Goal: Register for event/course

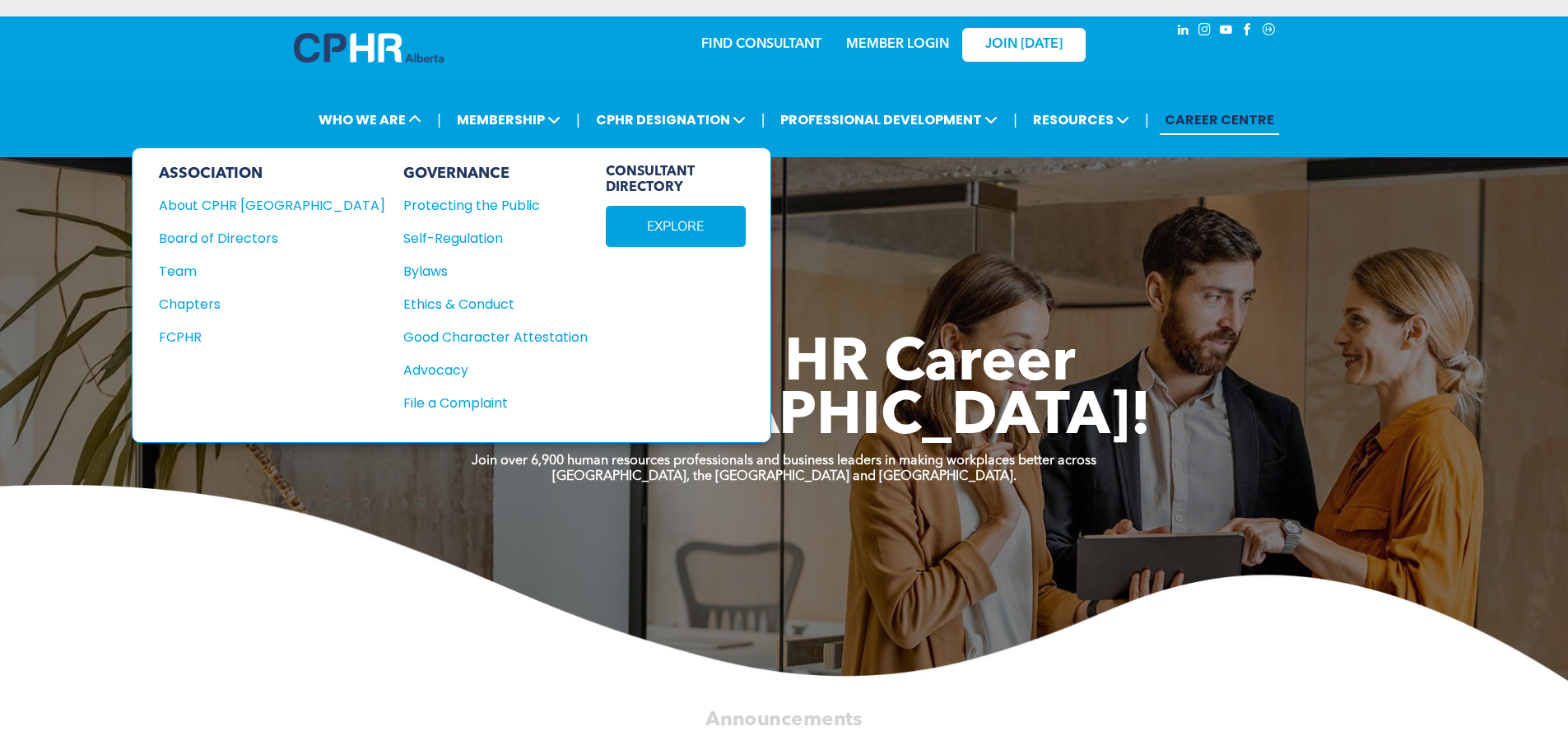
click at [237, 212] on div "About CPHR [GEOGRAPHIC_DATA]" at bounding box center [260, 205] width 204 height 21
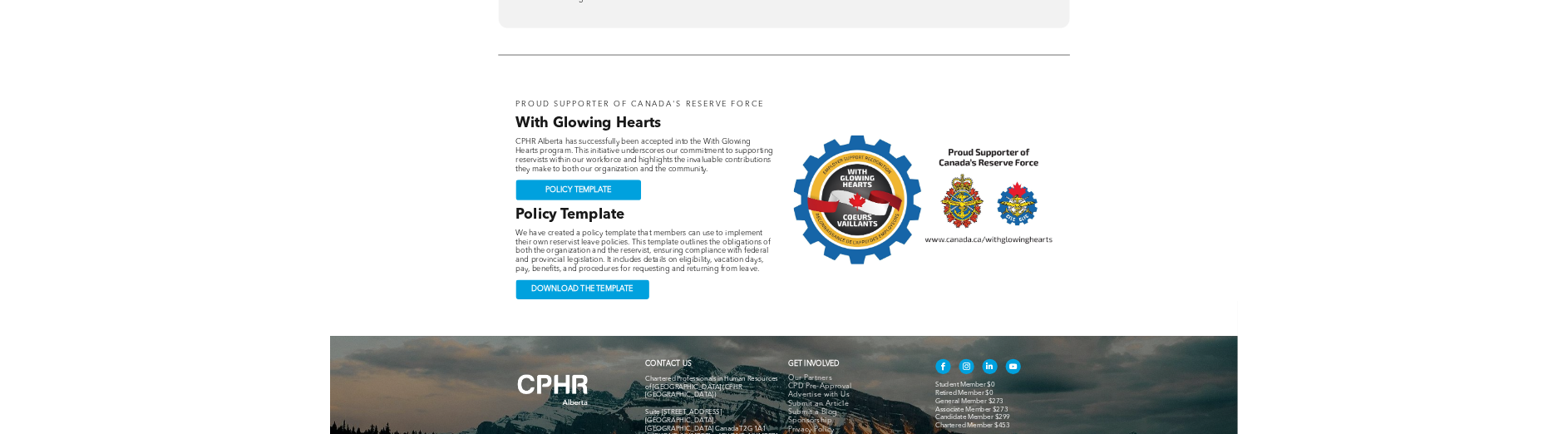
scroll to position [1575, 0]
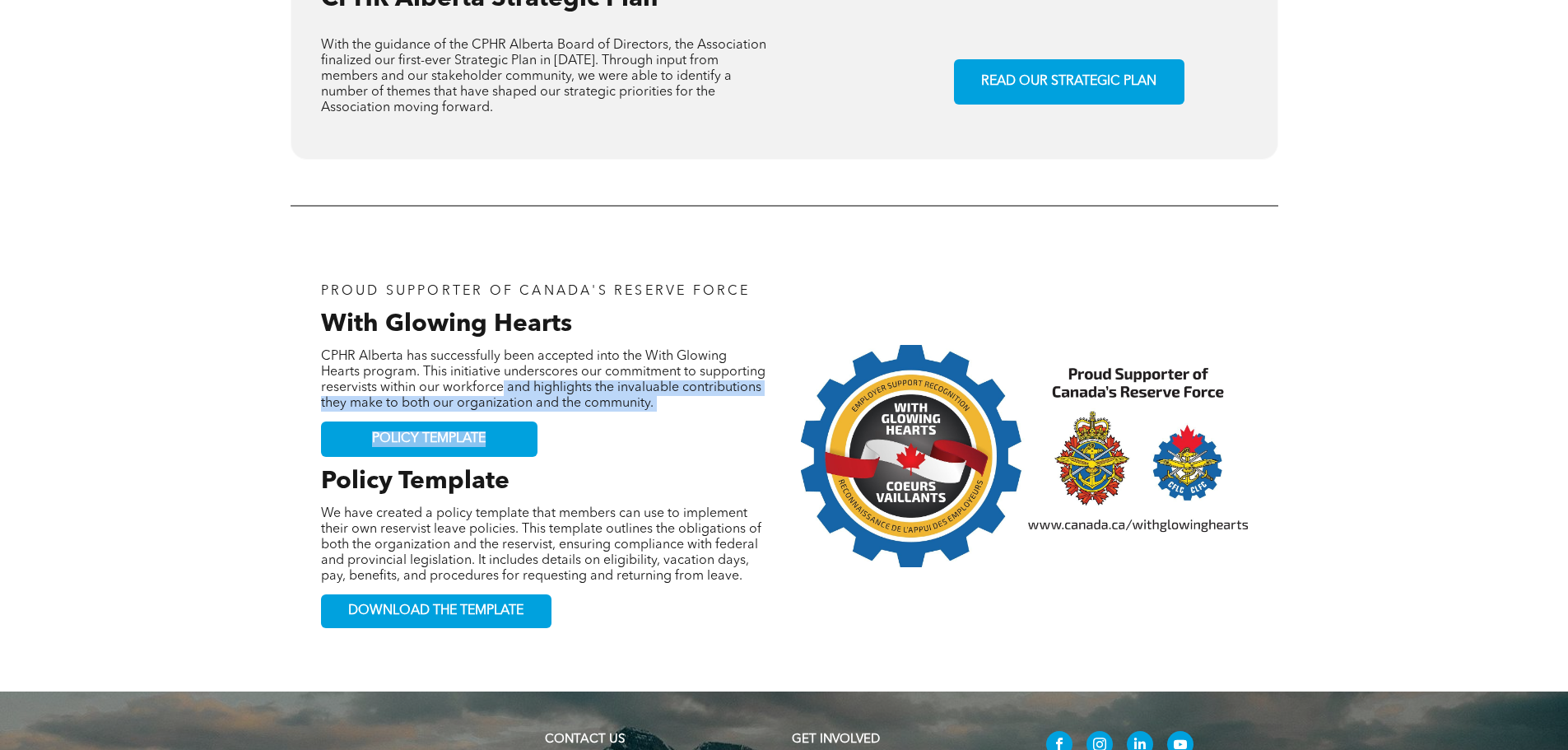
drag, startPoint x: 497, startPoint y: 302, endPoint x: 480, endPoint y: 340, distance: 41.6
click at [483, 344] on div "PROUD SUPPORTER OF CANADA'S RESERVE FORCE With Glowing Hearts CPHR Alberta has …" at bounding box center [544, 455] width 447 height 360
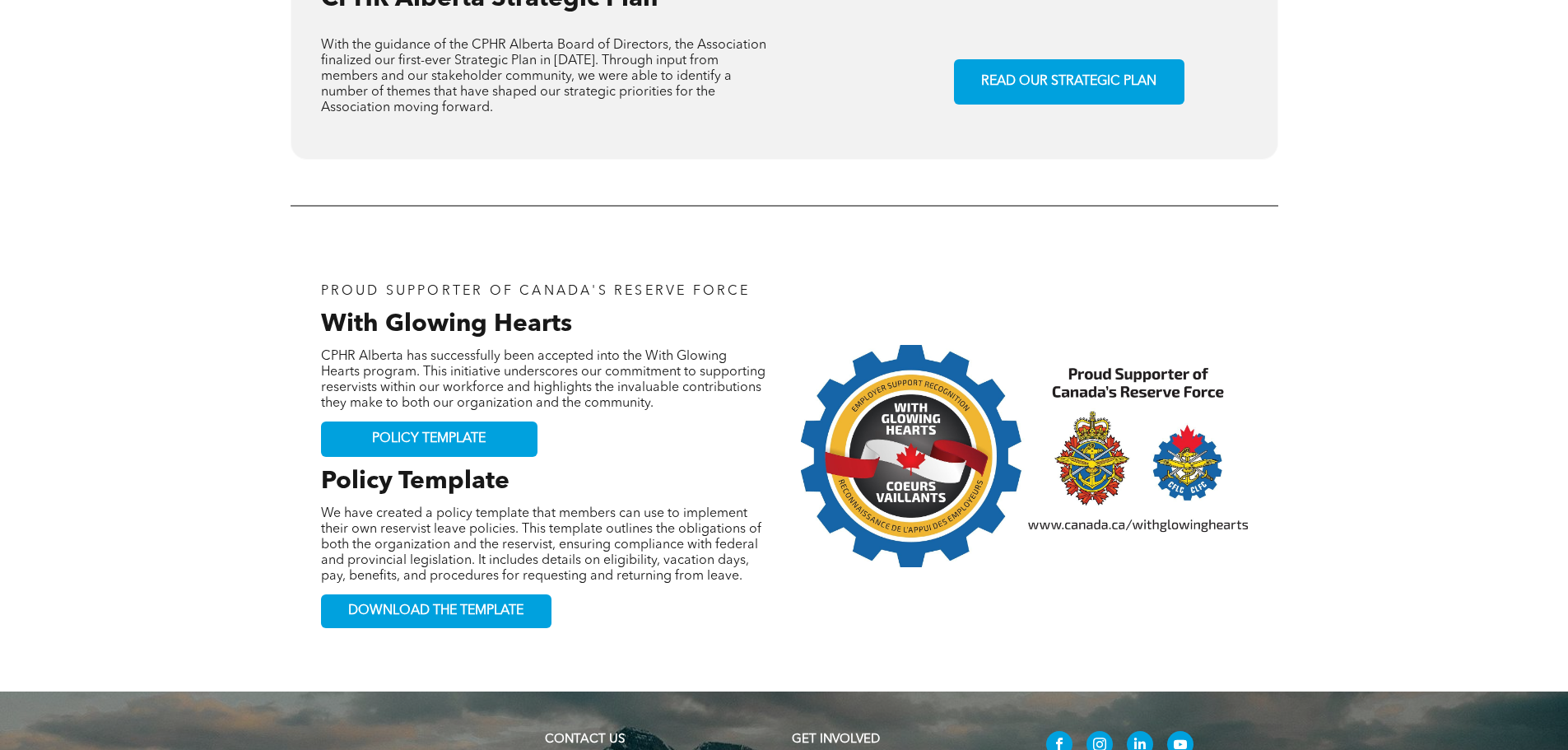
click at [700, 507] on span "We have created a policy template that members can use to implement their own r…" at bounding box center [541, 545] width 440 height 76
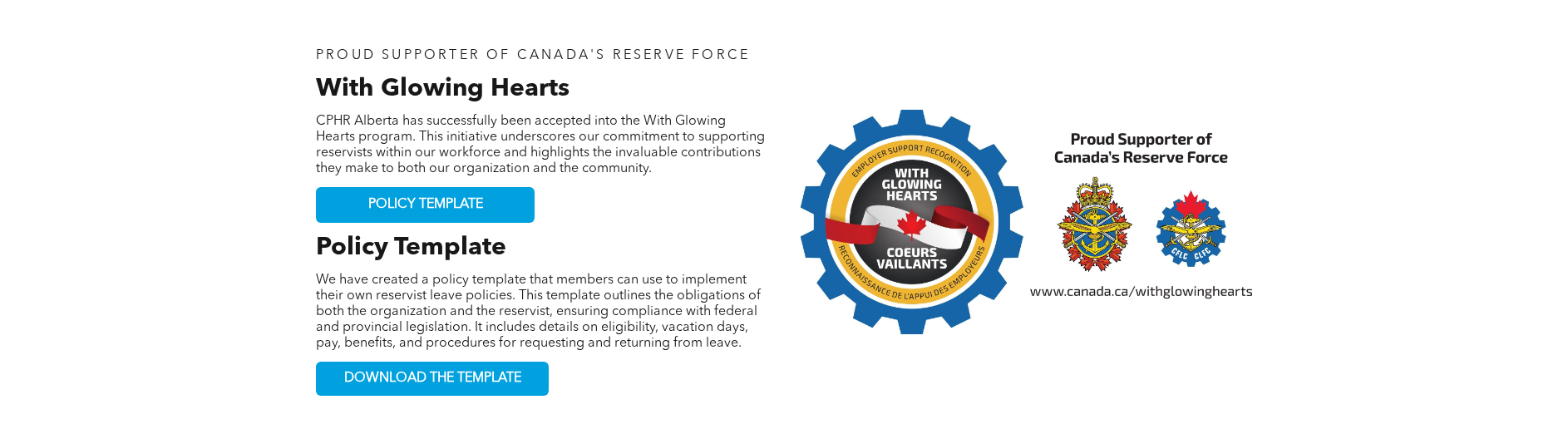
scroll to position [1824, 0]
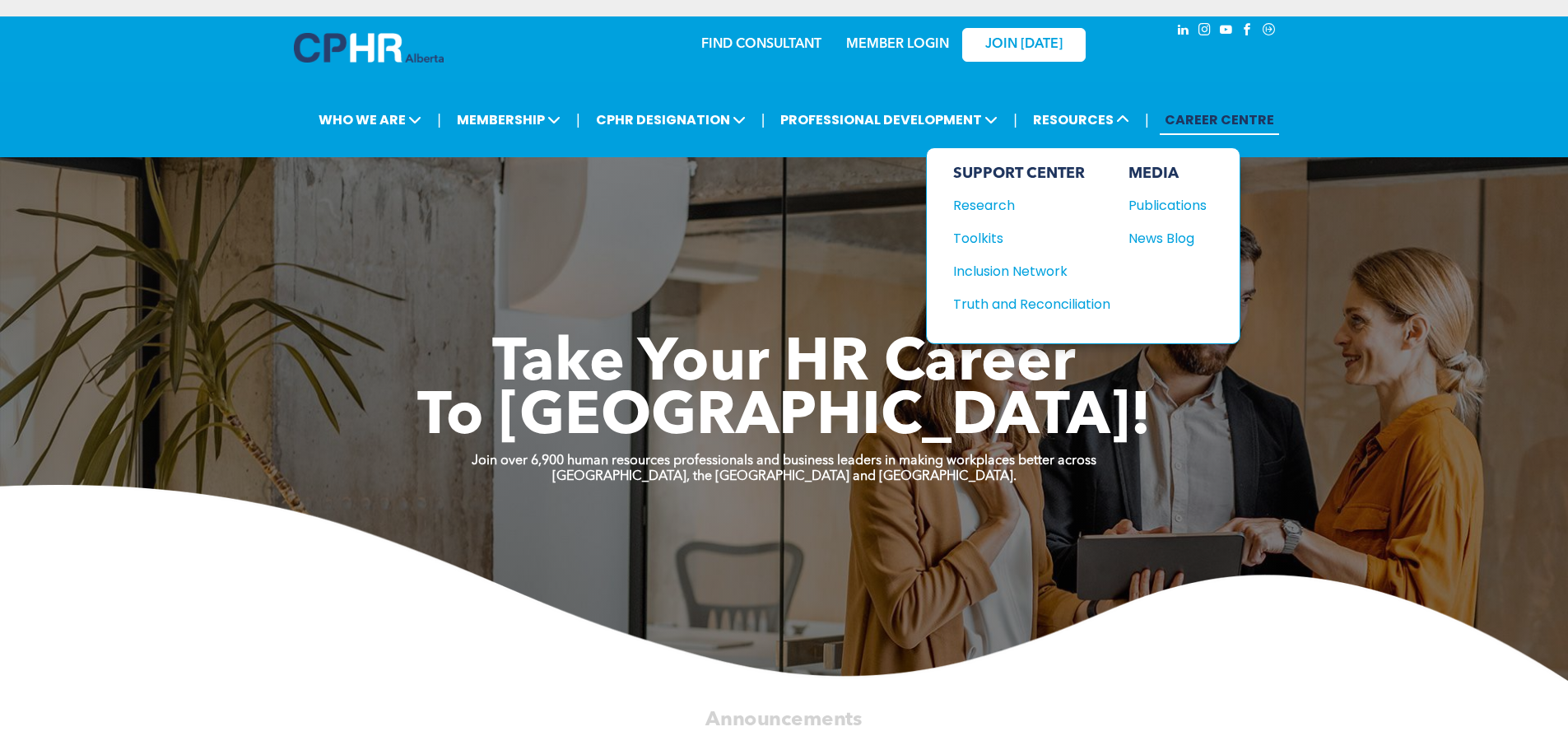
click at [990, 273] on div "Inclusion Network" at bounding box center [1024, 271] width 142 height 21
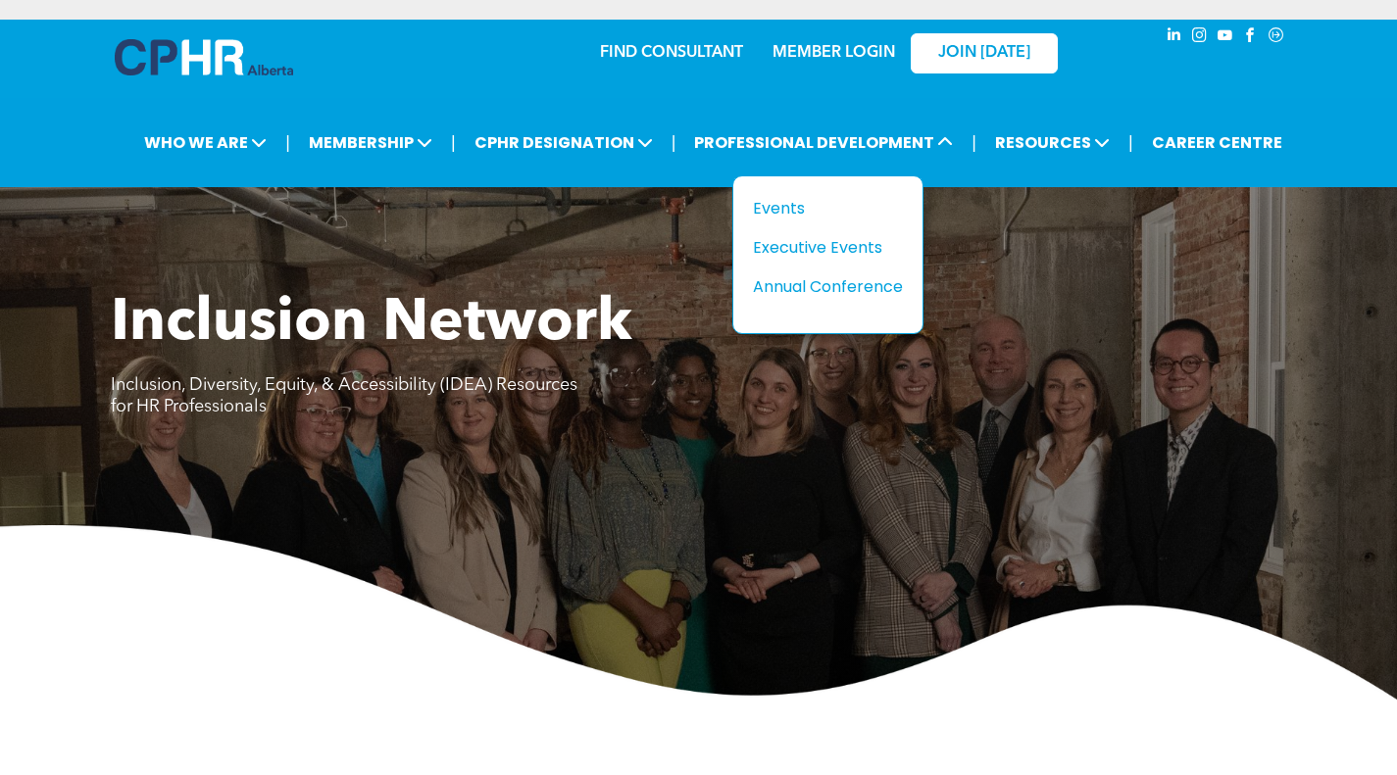
click at [790, 202] on div "Events" at bounding box center [820, 208] width 135 height 25
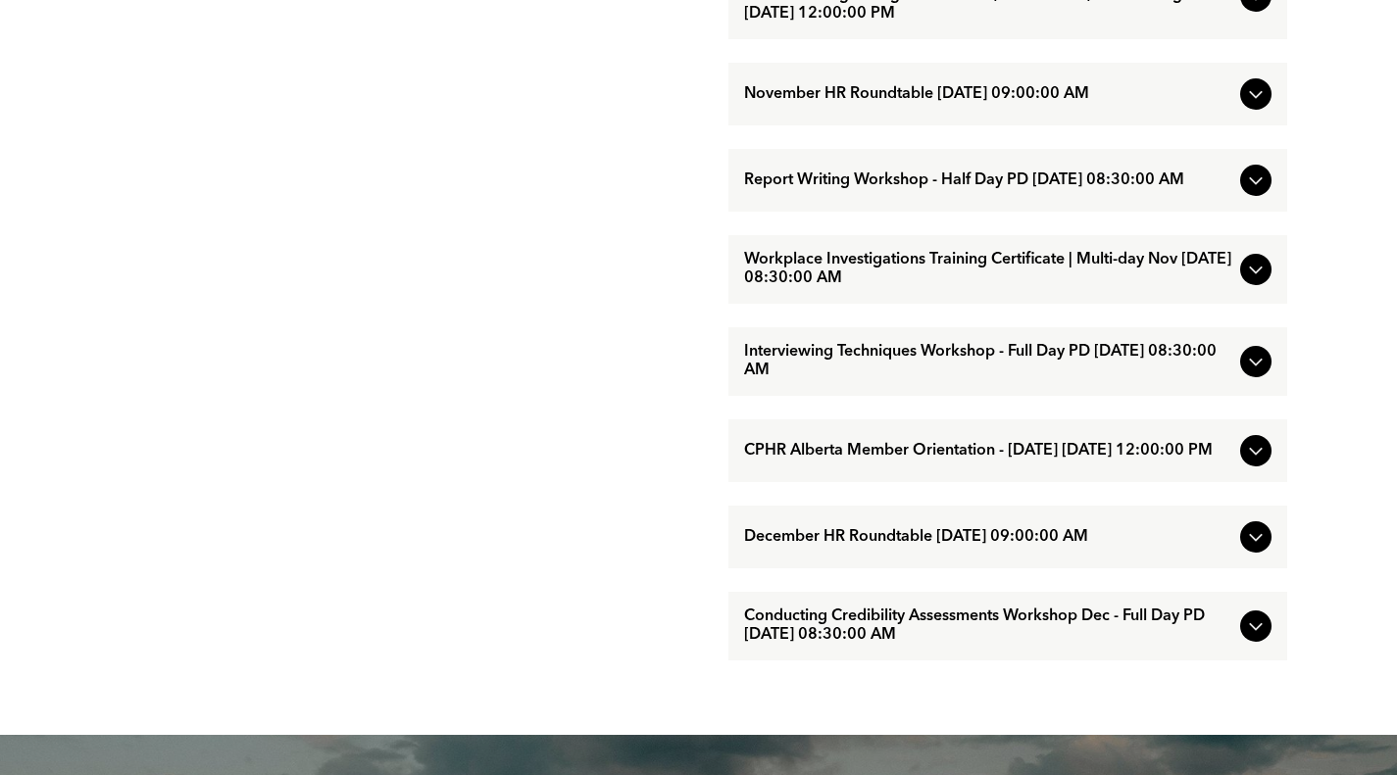
scroll to position [1765, 0]
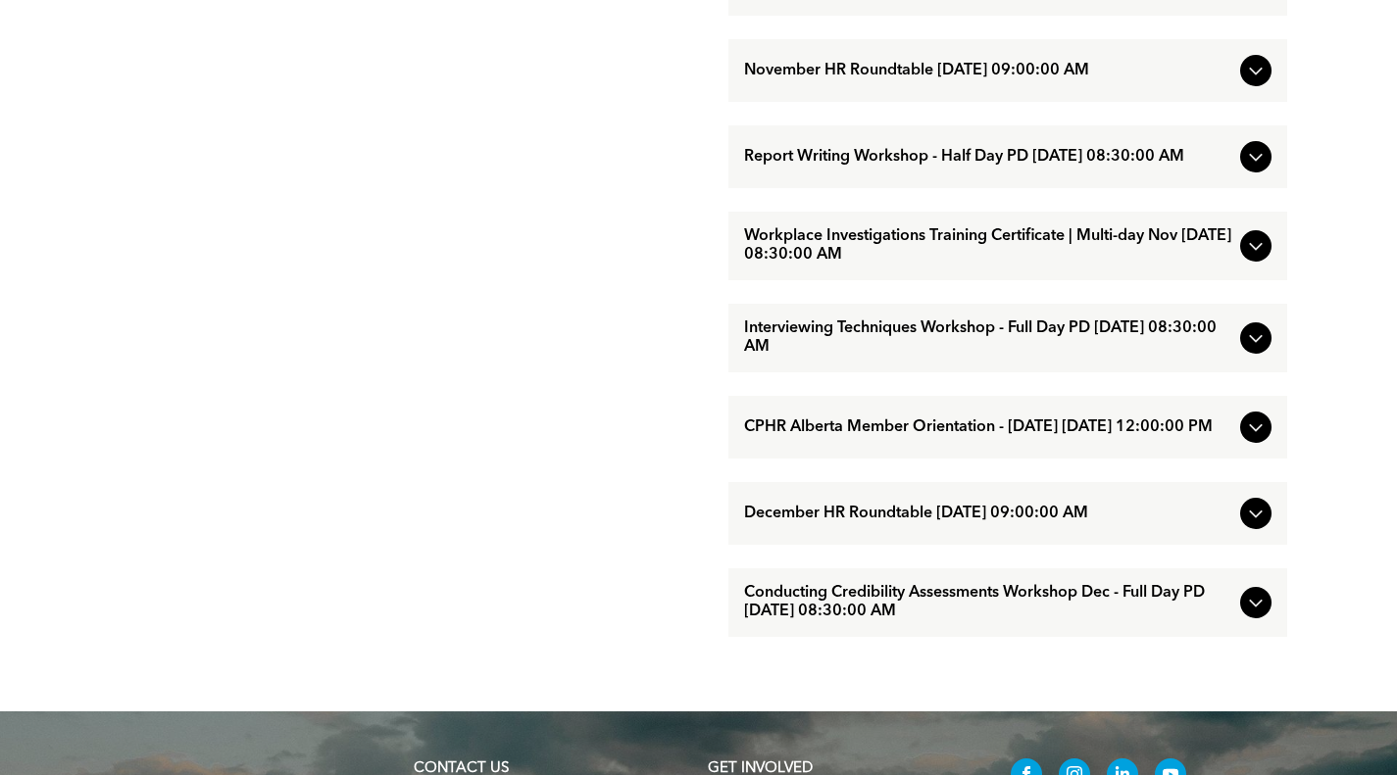
click at [938, 357] on span "Interviewing Techniques Workshop - Full Day PD [DATE] 08:30:00 AM" at bounding box center [988, 338] width 488 height 37
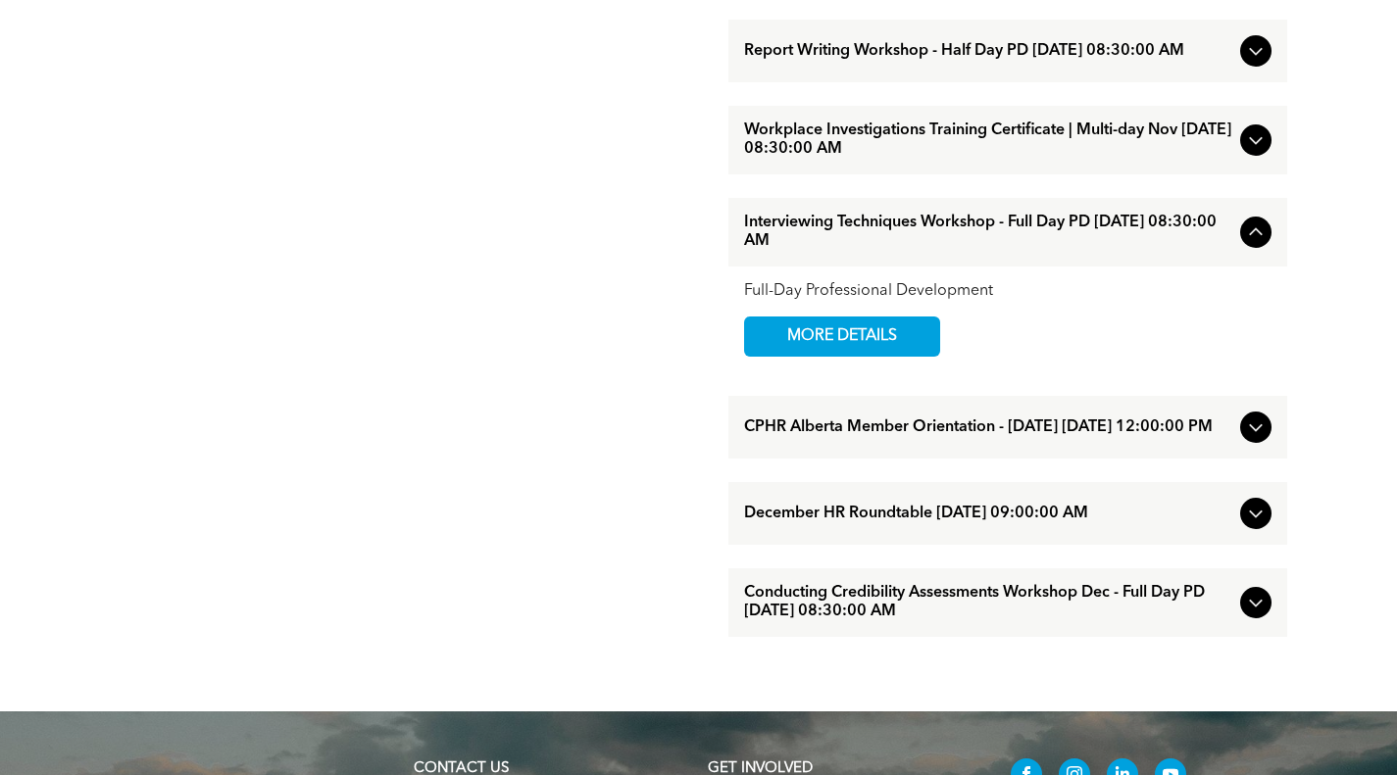
click at [856, 356] on span "MORE DETAILS" at bounding box center [842, 337] width 155 height 38
click at [1020, 622] on span "Conducting Credibility Assessments Workshop Dec - Full Day PD [DATE] 08:30:00 AM" at bounding box center [988, 602] width 488 height 37
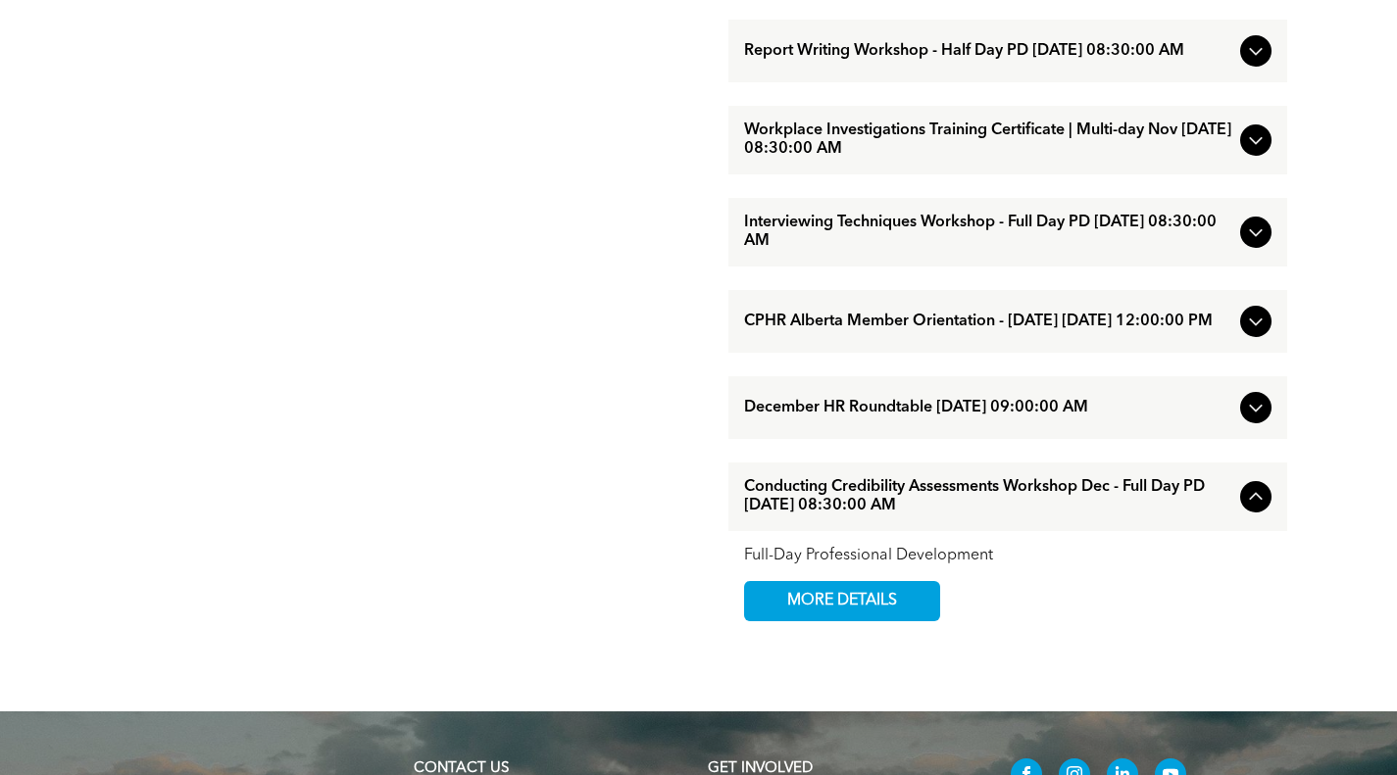
click at [902, 621] on span "MORE DETAILS" at bounding box center [842, 601] width 155 height 38
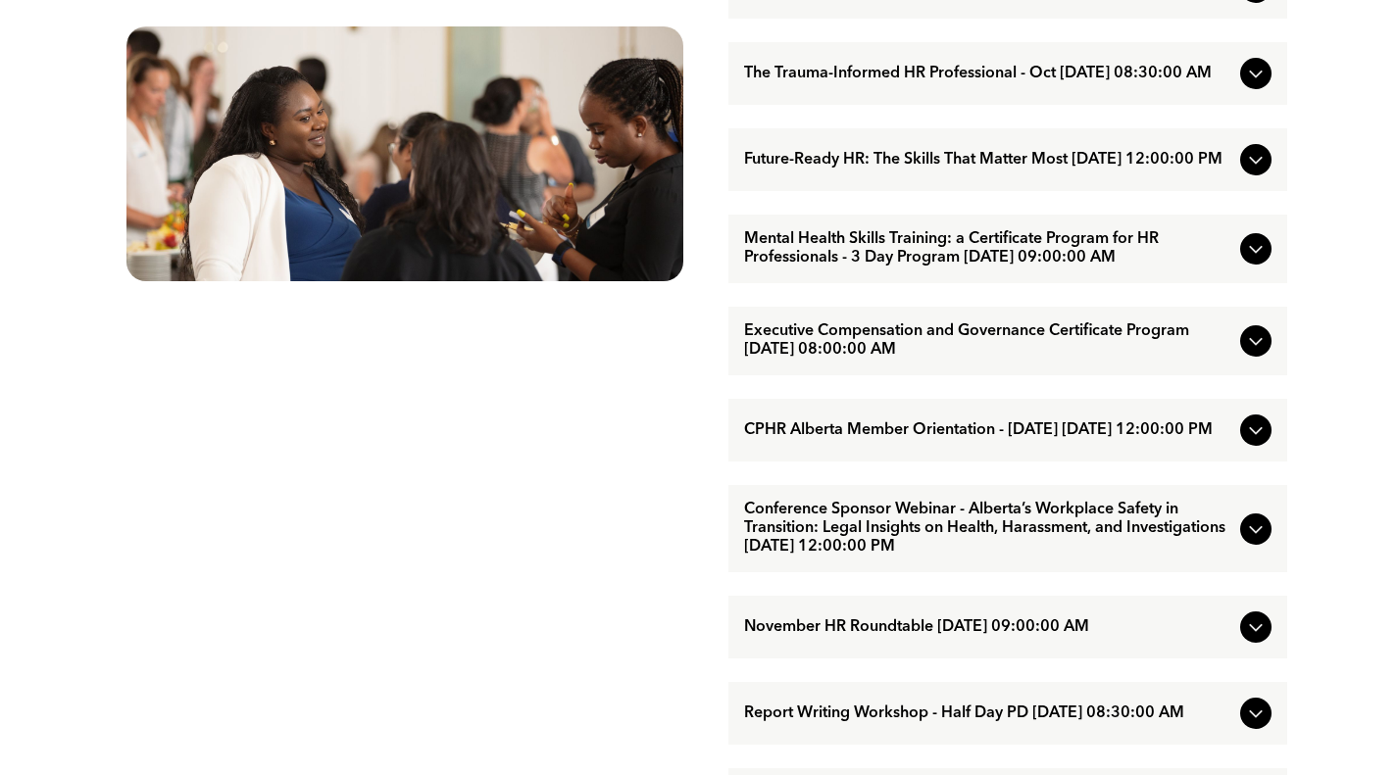
scroll to position [1078, 0]
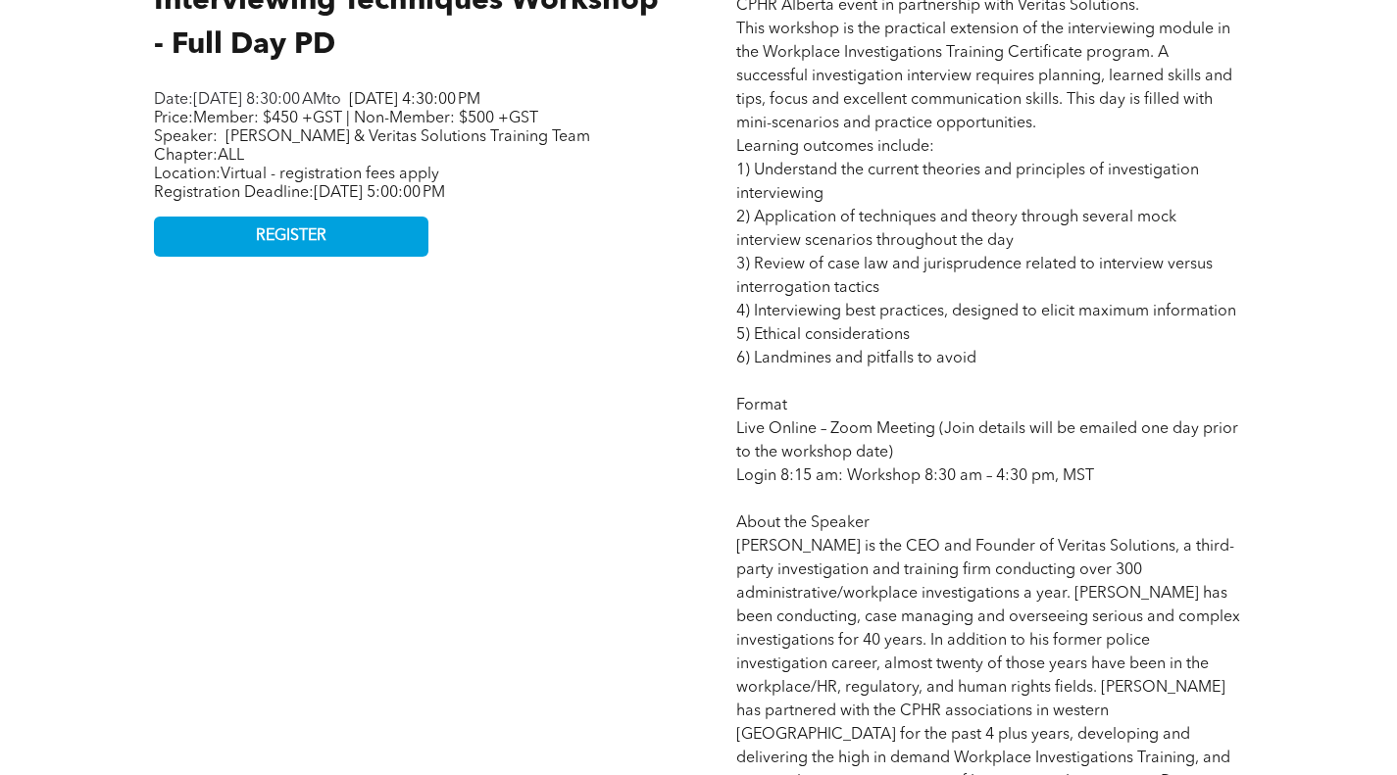
scroll to position [784, 0]
